Goal: Browse casually

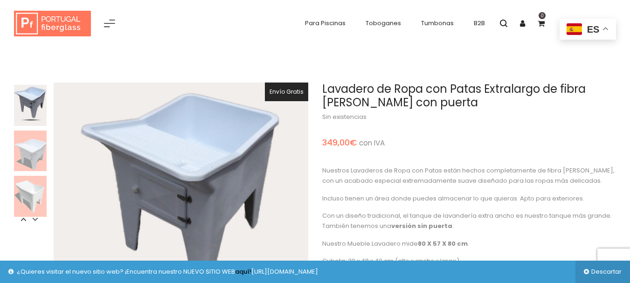
click at [30, 156] on img at bounding box center [30, 151] width 33 height 41
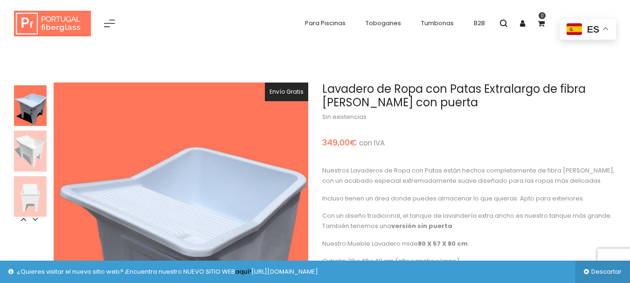
click at [30, 156] on img at bounding box center [30, 151] width 33 height 41
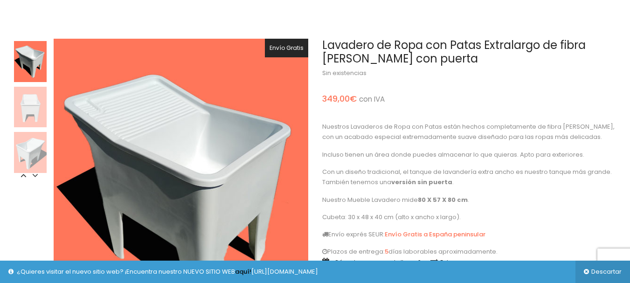
scroll to position [63, 0]
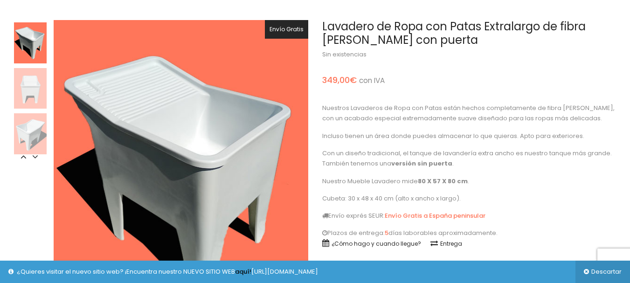
click at [30, 91] on img at bounding box center [30, 88] width 33 height 41
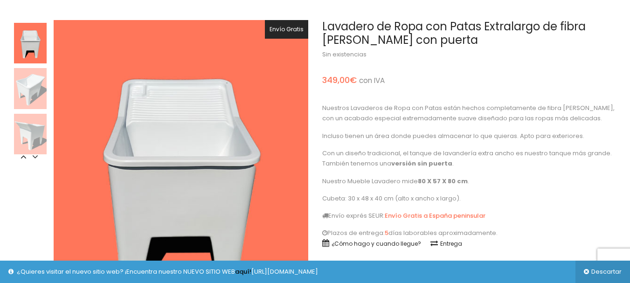
click at [29, 126] on img at bounding box center [30, 134] width 33 height 41
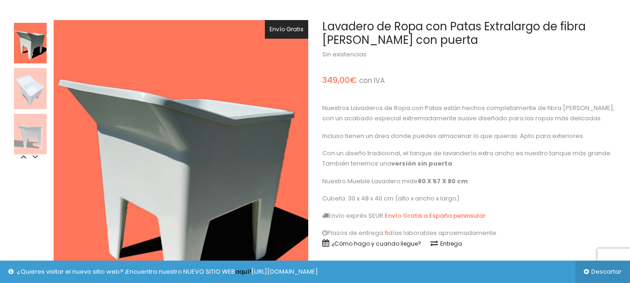
click at [29, 126] on img at bounding box center [30, 134] width 33 height 41
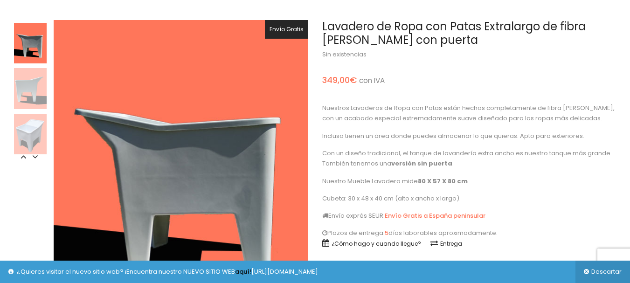
click at [29, 126] on img at bounding box center [30, 134] width 33 height 41
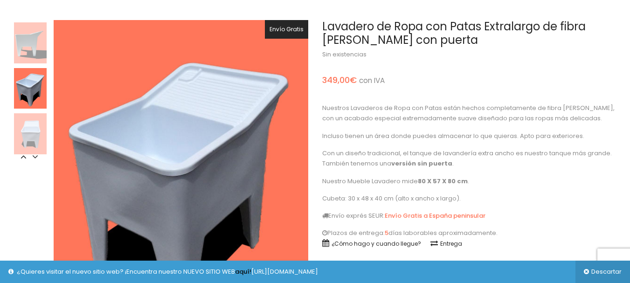
click at [29, 126] on img at bounding box center [30, 133] width 33 height 41
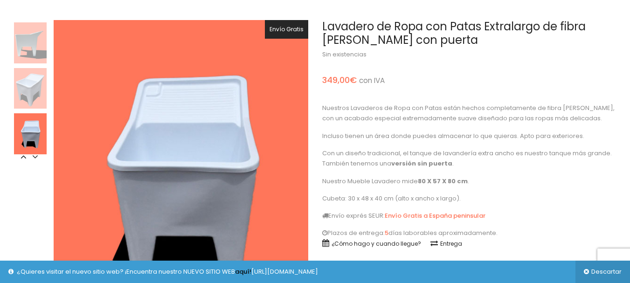
click at [29, 126] on img at bounding box center [30, 133] width 33 height 41
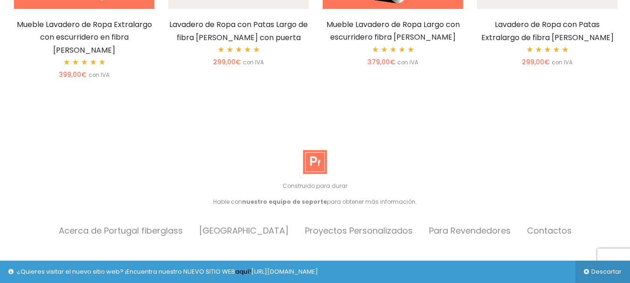
scroll to position [2625, 0]
